Goal: Task Accomplishment & Management: Manage account settings

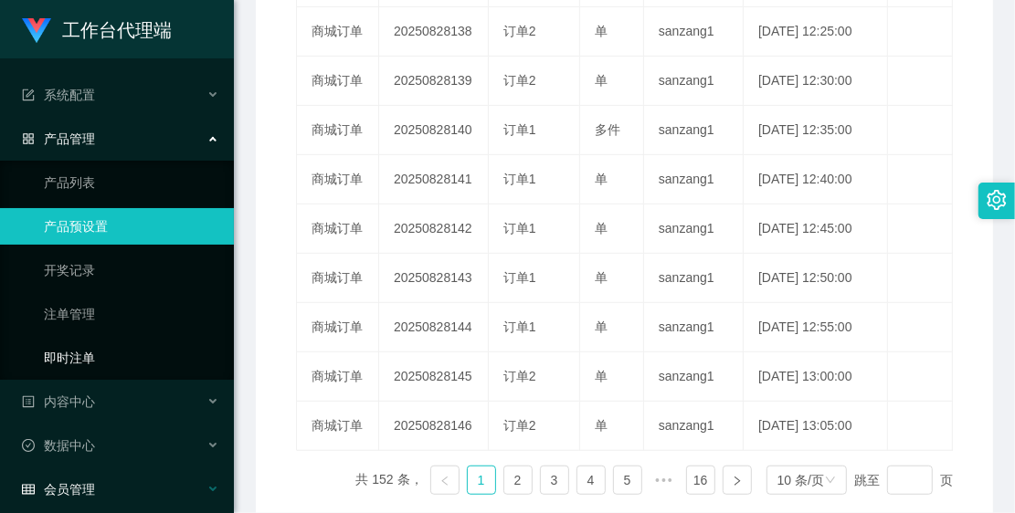
scroll to position [56, 0]
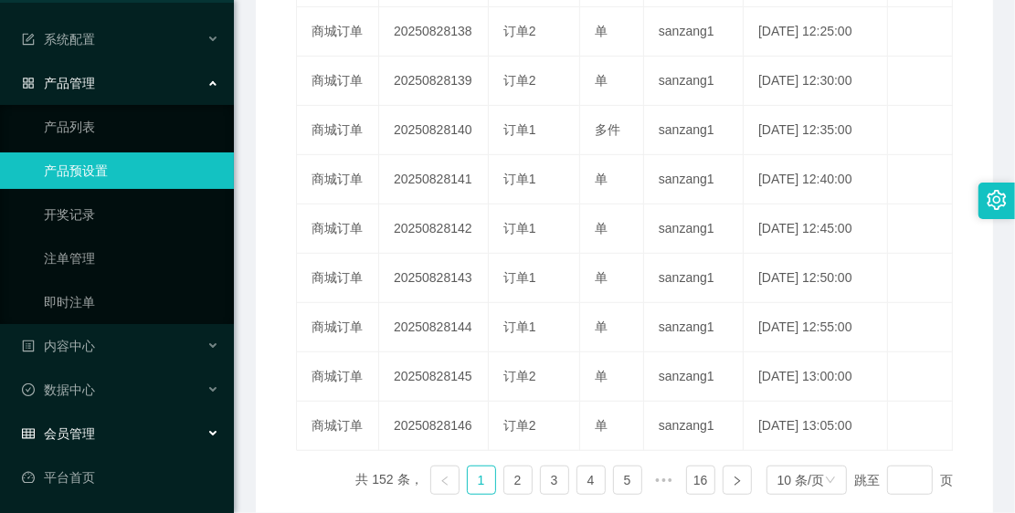
click at [142, 449] on div "会员管理" at bounding box center [117, 434] width 234 height 37
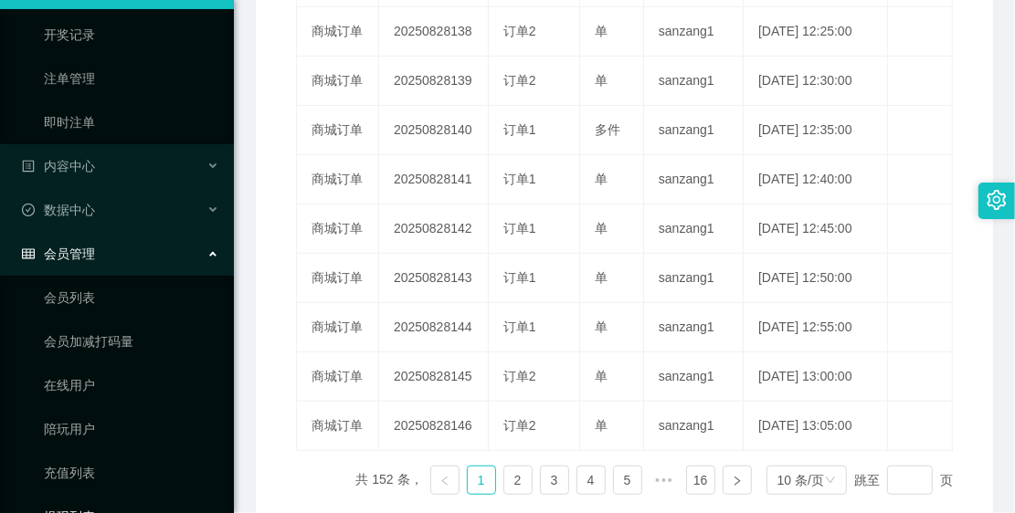
scroll to position [407, 0]
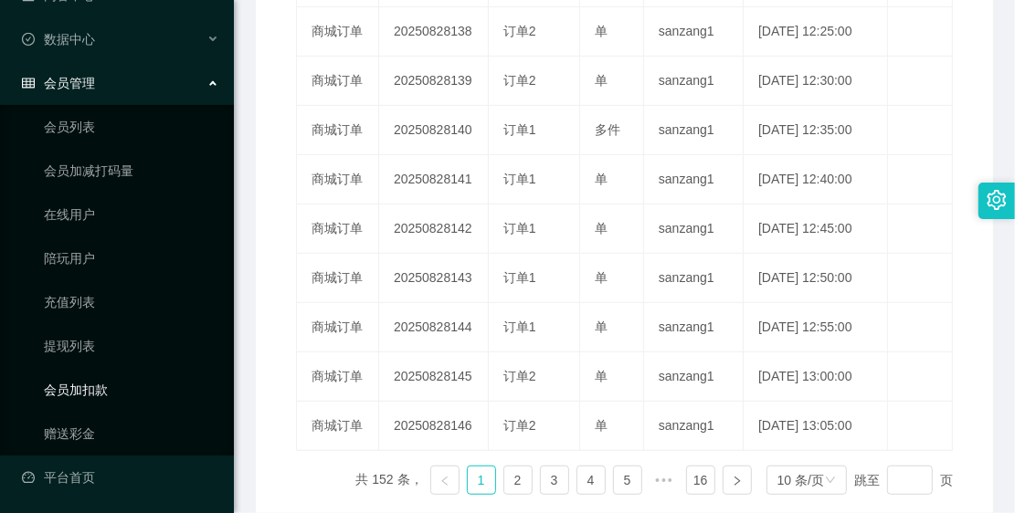
click at [133, 389] on link "会员加扣款" at bounding box center [131, 390] width 175 height 37
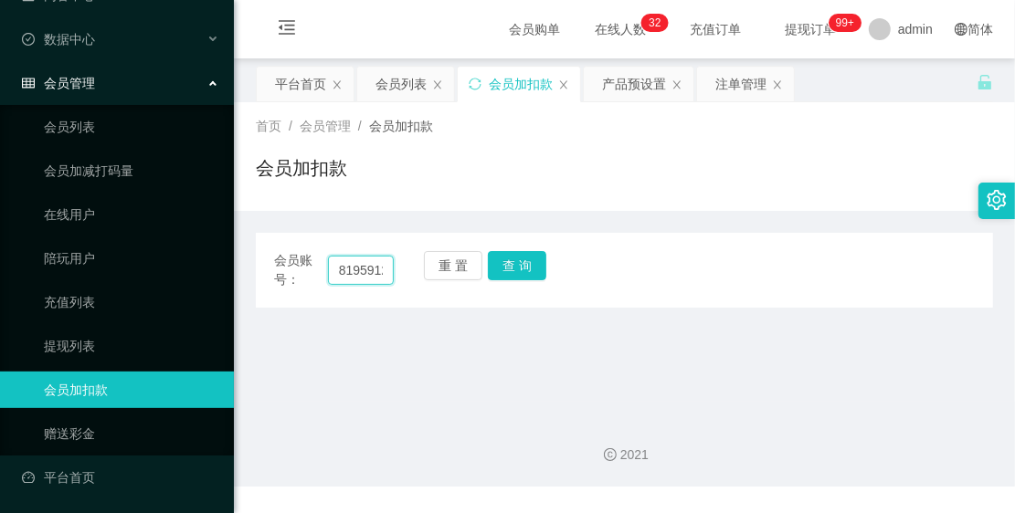
scroll to position [0, 12]
drag, startPoint x: 332, startPoint y: 267, endPoint x: 459, endPoint y: 313, distance: 135.3
click at [459, 313] on main "关闭左侧 关闭右侧 关闭其它 刷新页面 平台首页 会员列表 会员加扣款 产品预设置 注单管理 首页 / 会员管理 / 会员加扣款 / 会员加扣款 会员账号： …" at bounding box center [624, 229] width 781 height 343
type input "k"
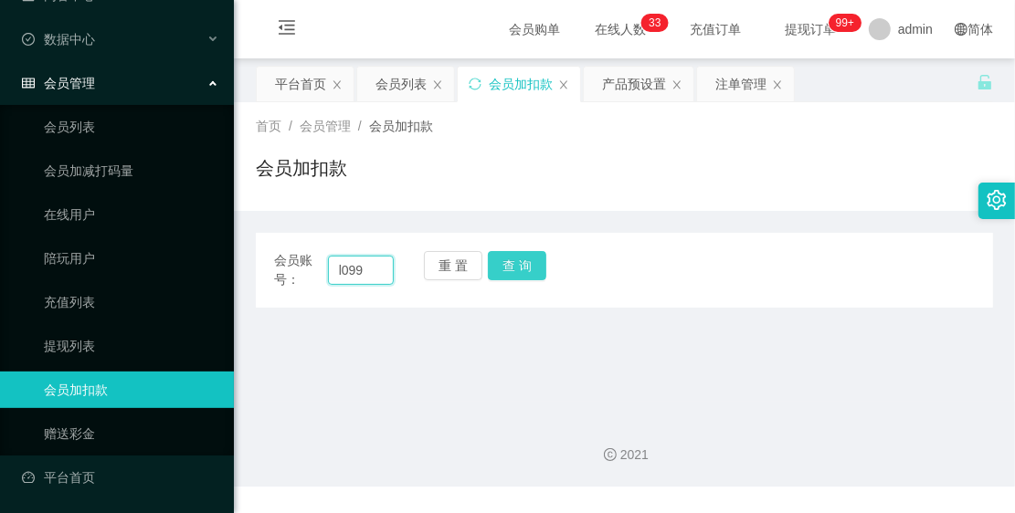
type input "l099"
click at [528, 272] on button "查 询" at bounding box center [517, 265] width 58 height 29
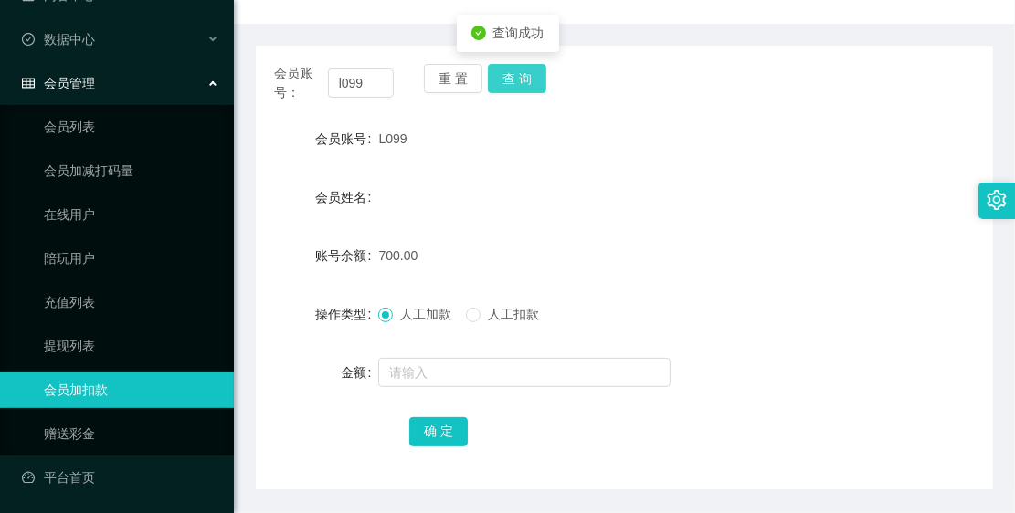
scroll to position [228, 0]
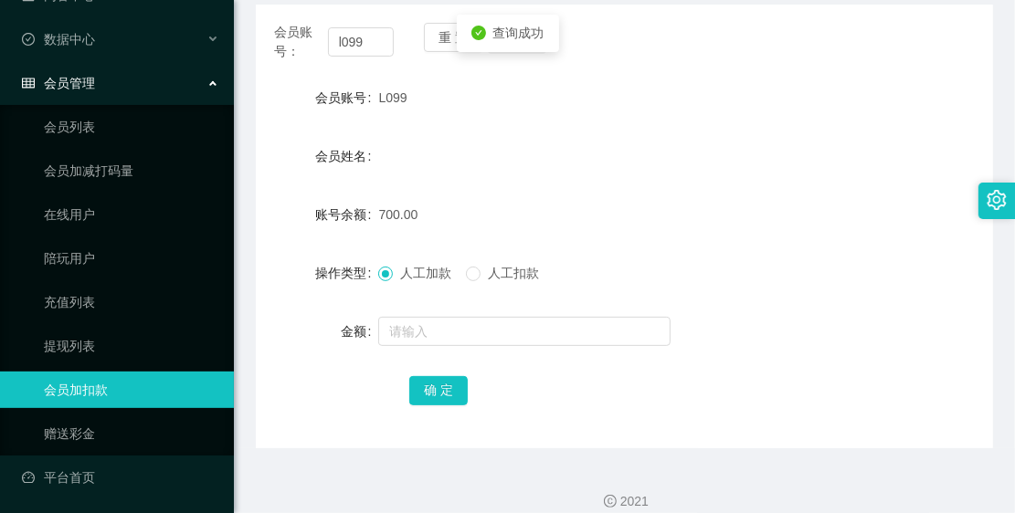
click at [441, 315] on div at bounding box center [593, 331] width 430 height 37
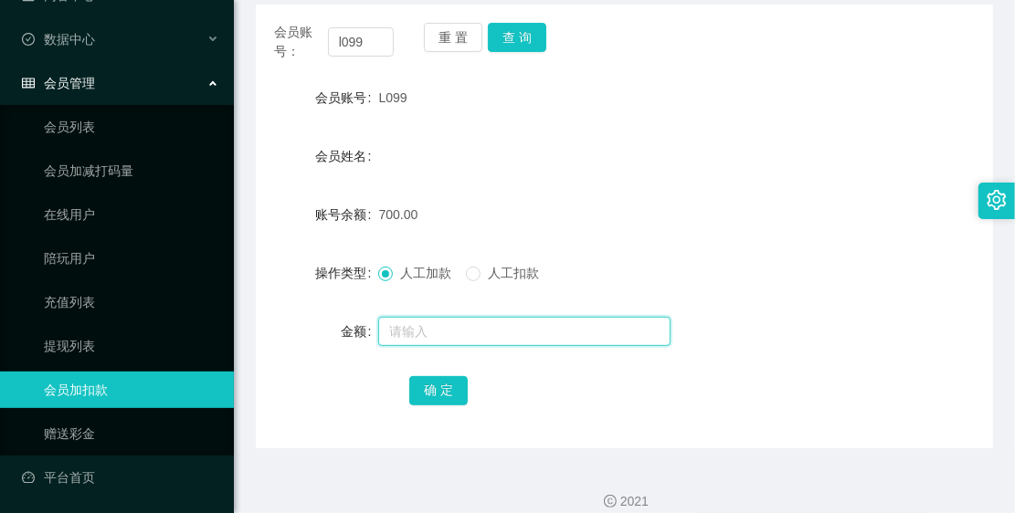
click at [441, 321] on input "text" at bounding box center [524, 331] width 292 height 29
type input "2000"
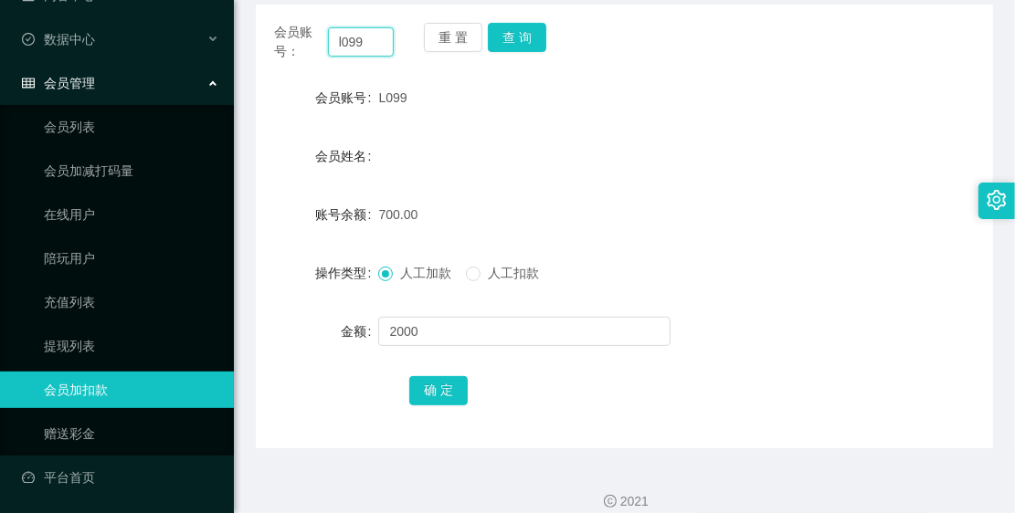
click at [341, 38] on input "l099" at bounding box center [361, 41] width 66 height 29
type input "L099"
click at [530, 37] on button "查 询" at bounding box center [517, 37] width 58 height 29
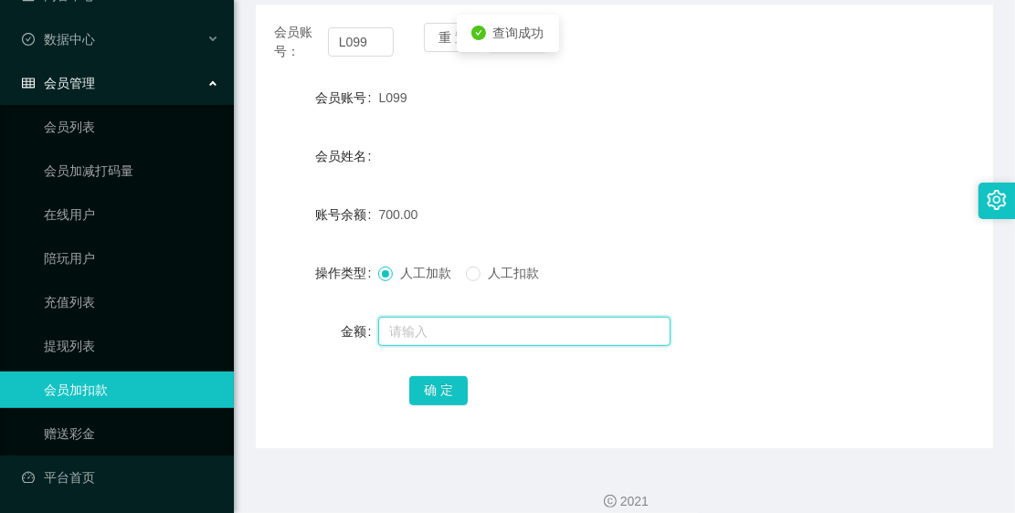
click at [448, 330] on input "text" at bounding box center [524, 331] width 292 height 29
type input "2000"
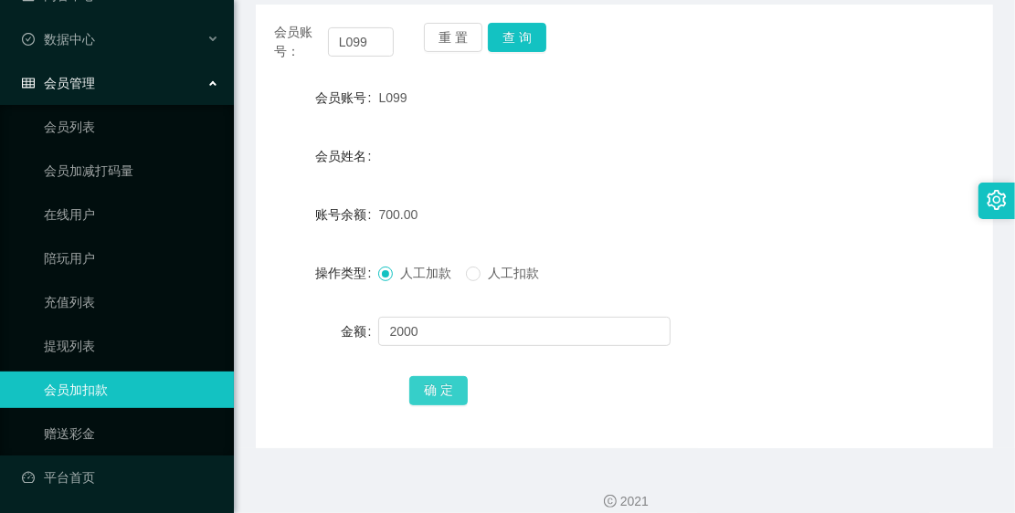
click at [425, 381] on button "确 定" at bounding box center [438, 390] width 58 height 29
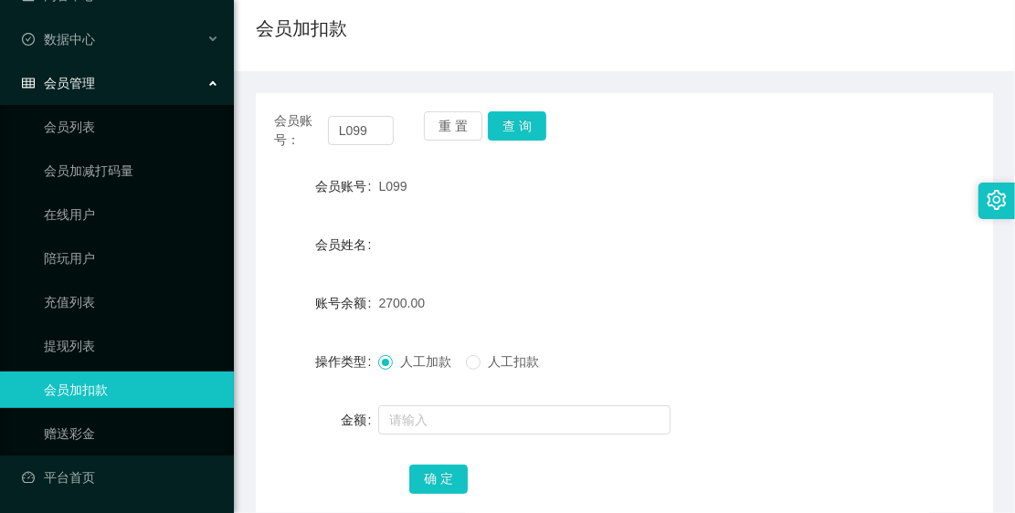
scroll to position [0, 0]
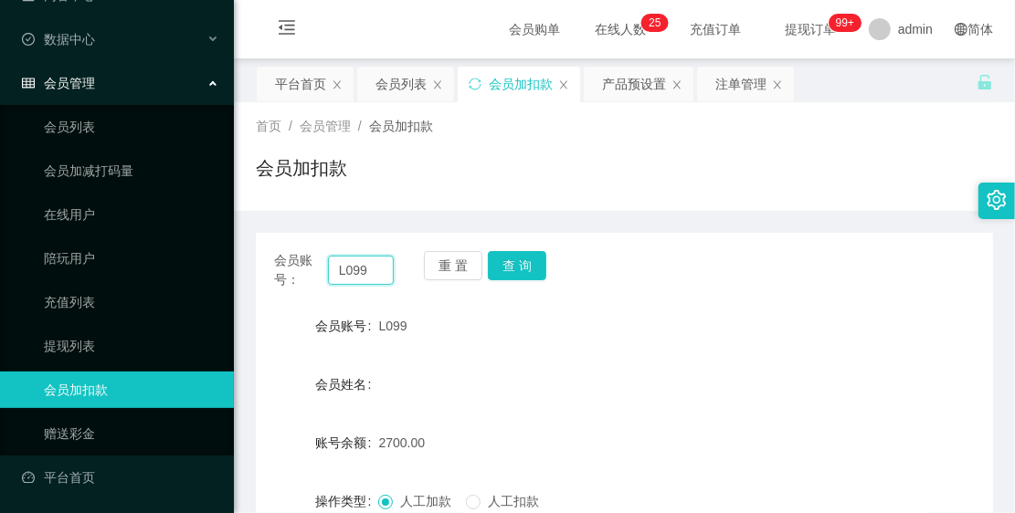
drag, startPoint x: 375, startPoint y: 268, endPoint x: 308, endPoint y: 280, distance: 68.8
click at [308, 280] on div "会员账号： L099" at bounding box center [334, 270] width 120 height 38
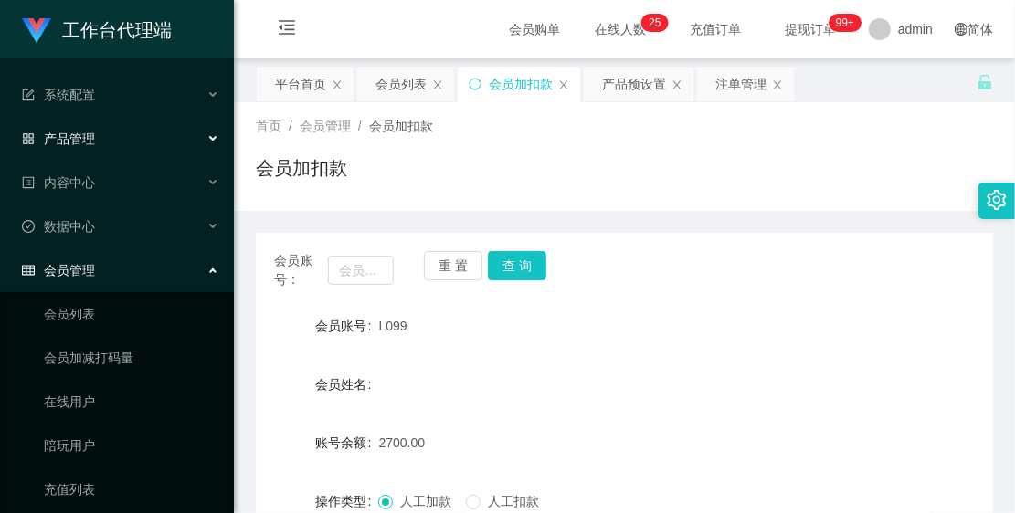
click at [103, 130] on div "产品管理" at bounding box center [117, 139] width 234 height 37
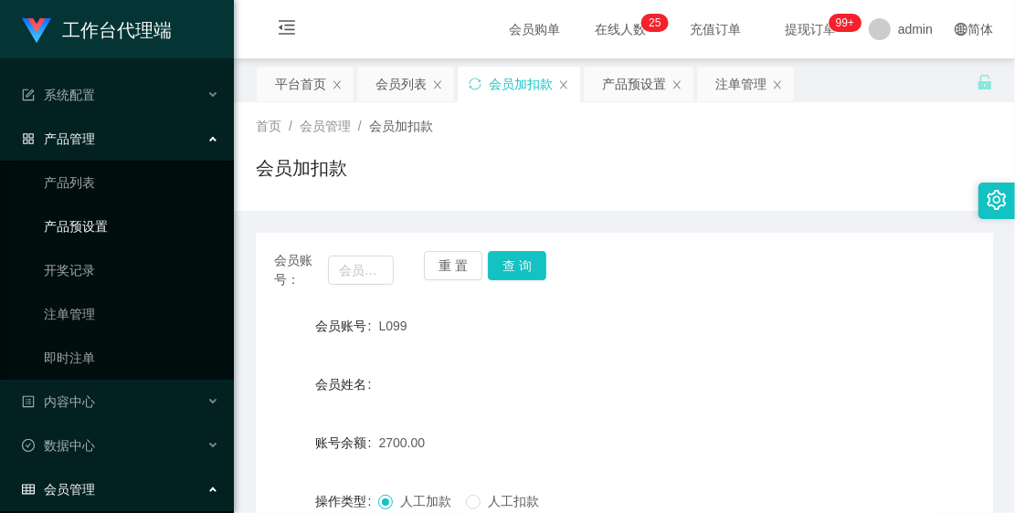
click at [116, 228] on link "产品预设置" at bounding box center [131, 226] width 175 height 37
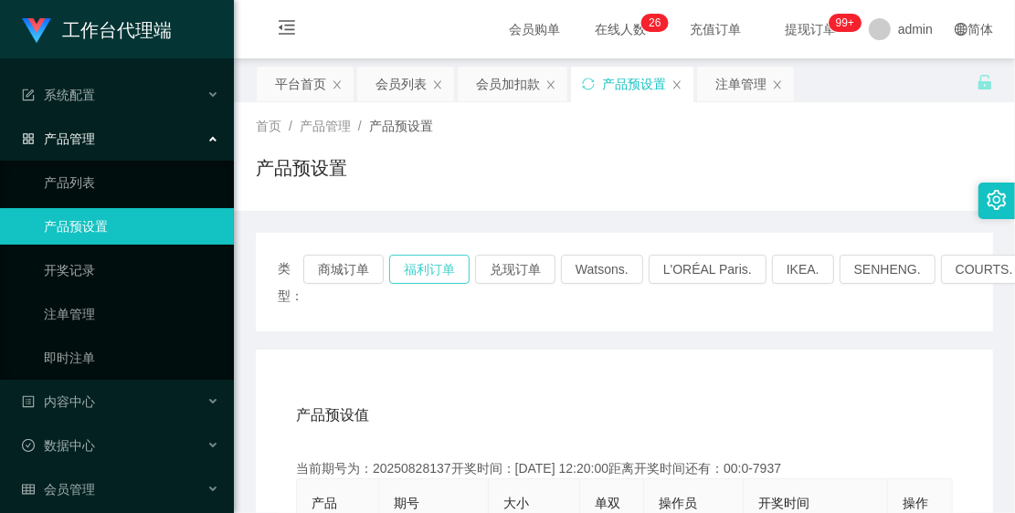
click at [452, 269] on button "福利订单" at bounding box center [429, 269] width 80 height 29
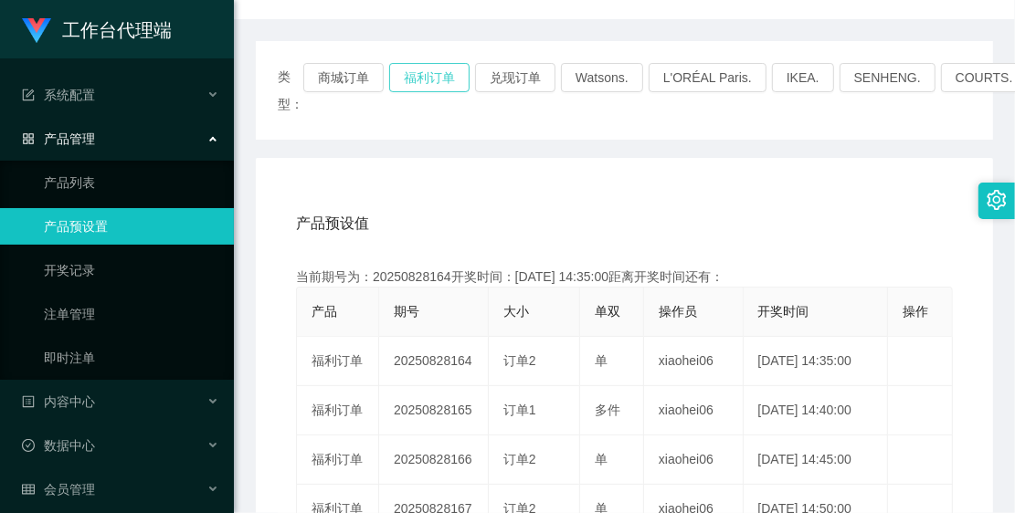
scroll to position [228, 0]
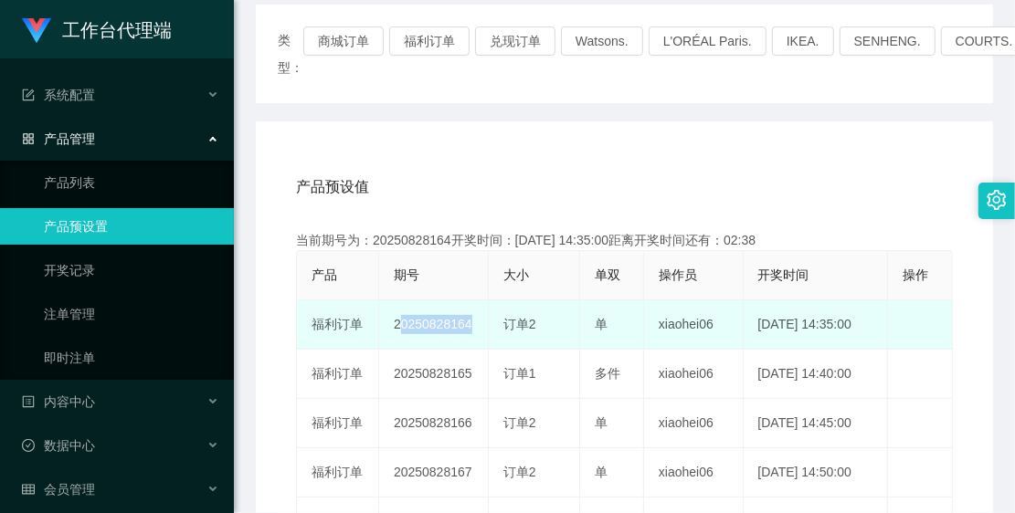
drag, startPoint x: 390, startPoint y: 321, endPoint x: 495, endPoint y: 322, distance: 105.1
click at [495, 322] on tr "福利订单 20250828164 订单2 单 xiaohei06 [DATE] 14:35:00 编 辑 限制投注" at bounding box center [625, 325] width 656 height 49
copy td "20250828164"
